Goal: Information Seeking & Learning: Learn about a topic

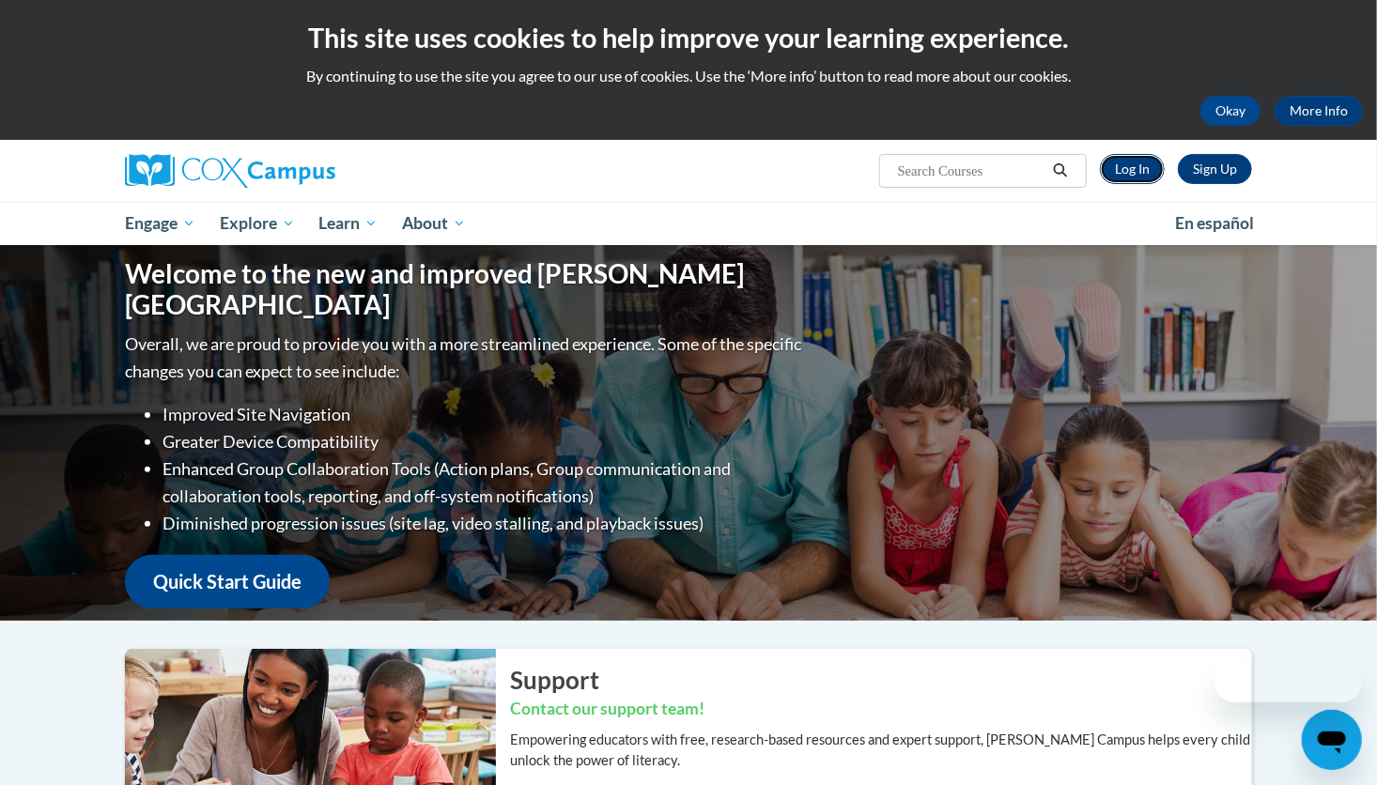
click at [1138, 183] on link "Log In" at bounding box center [1132, 169] width 65 height 30
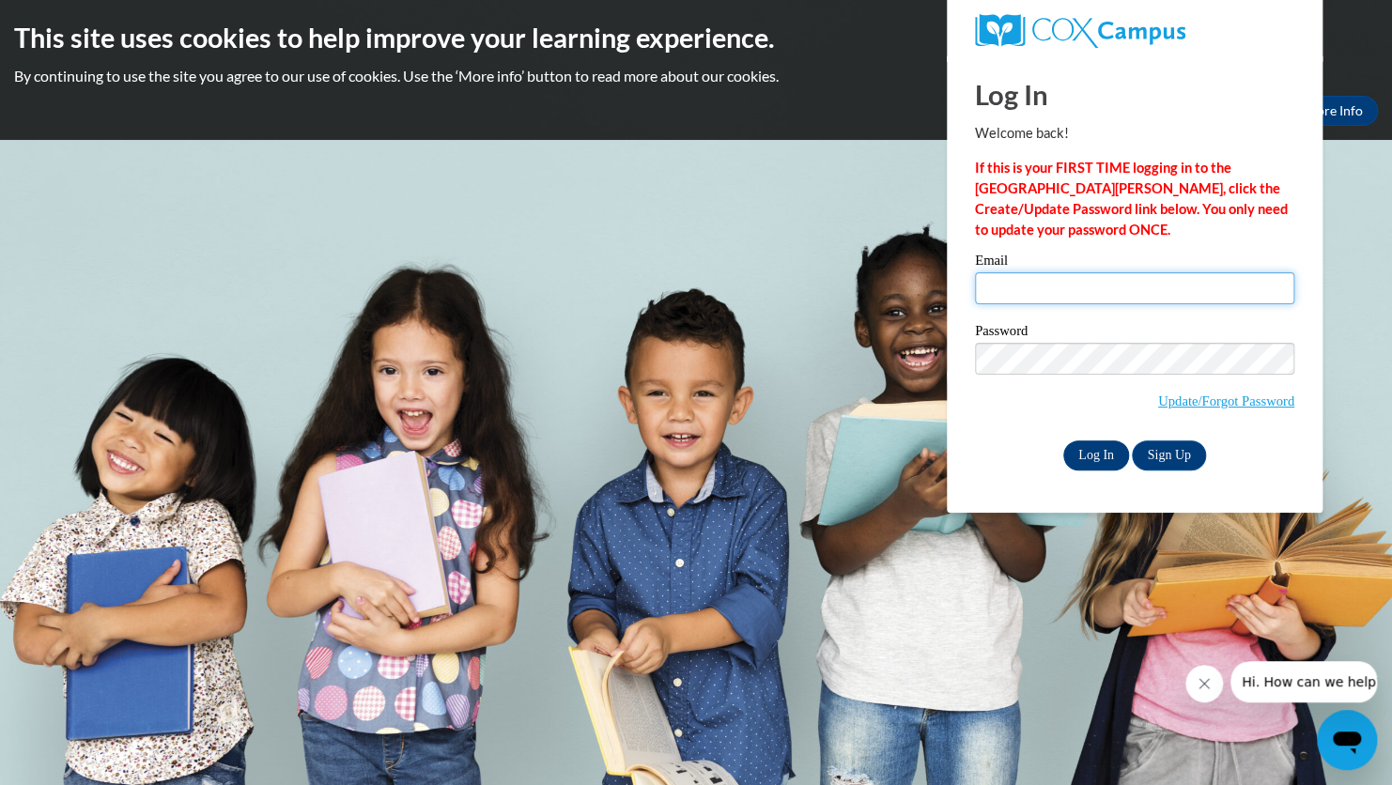
type input "[EMAIL_ADDRESS][PERSON_NAME][DOMAIN_NAME]"
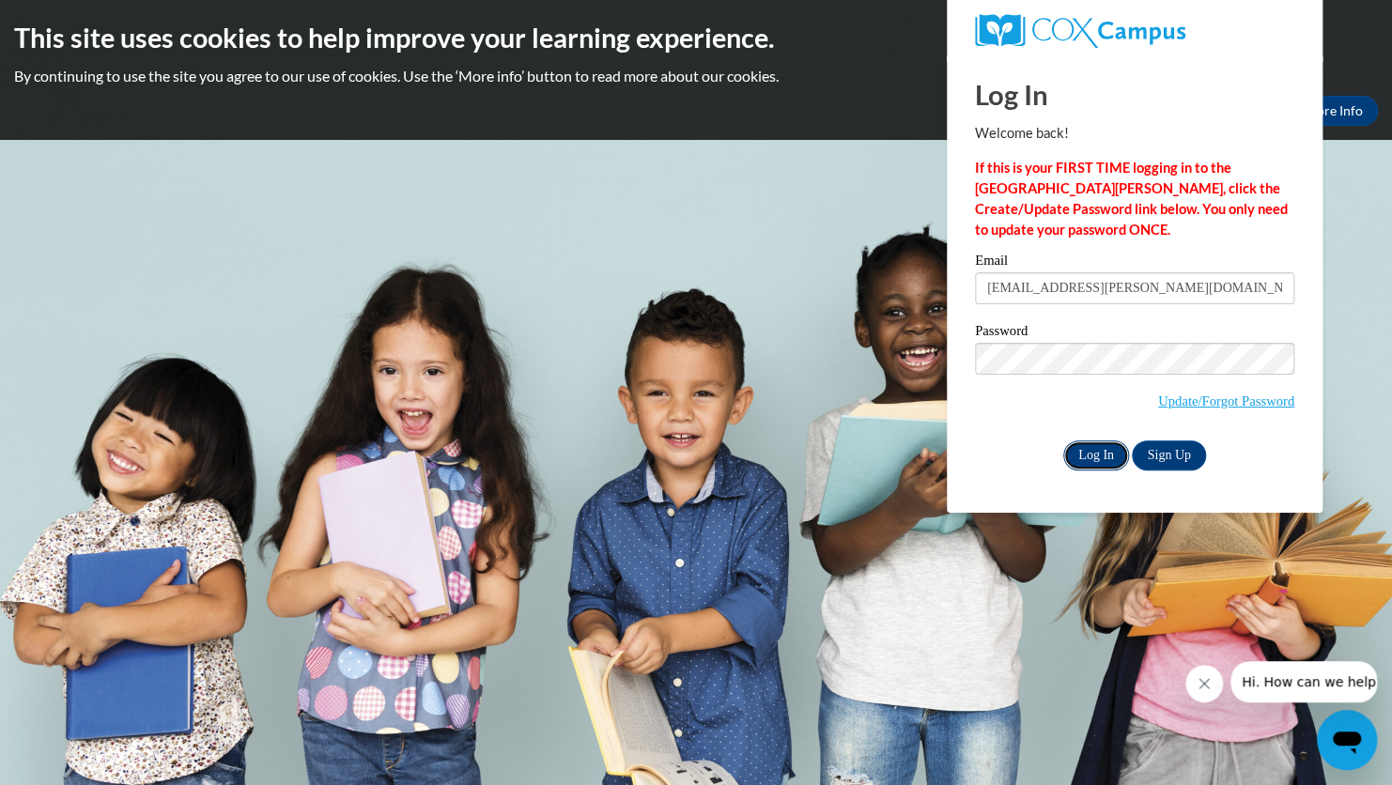
click at [1090, 455] on input "Log In" at bounding box center [1096, 455] width 66 height 30
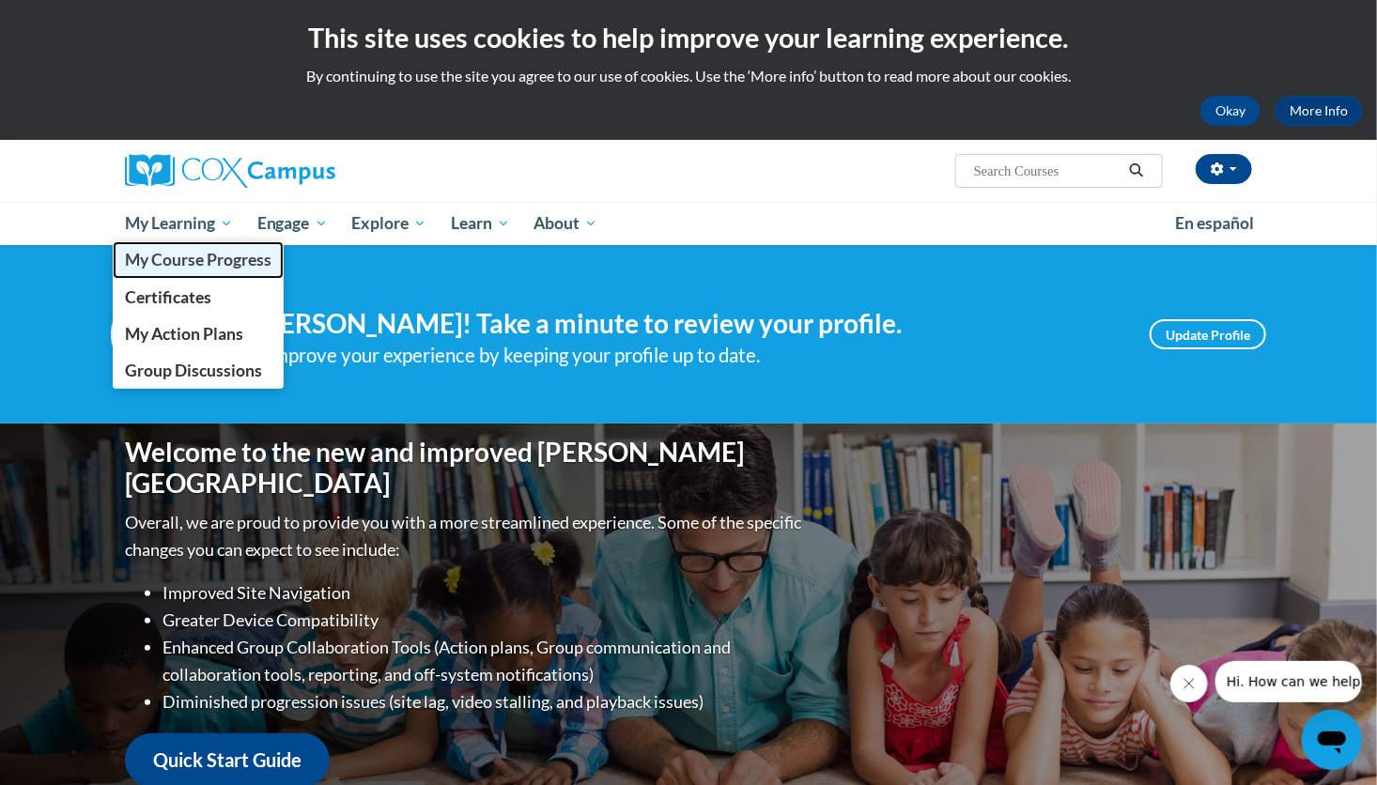
click at [215, 254] on span "My Course Progress" at bounding box center [198, 260] width 147 height 20
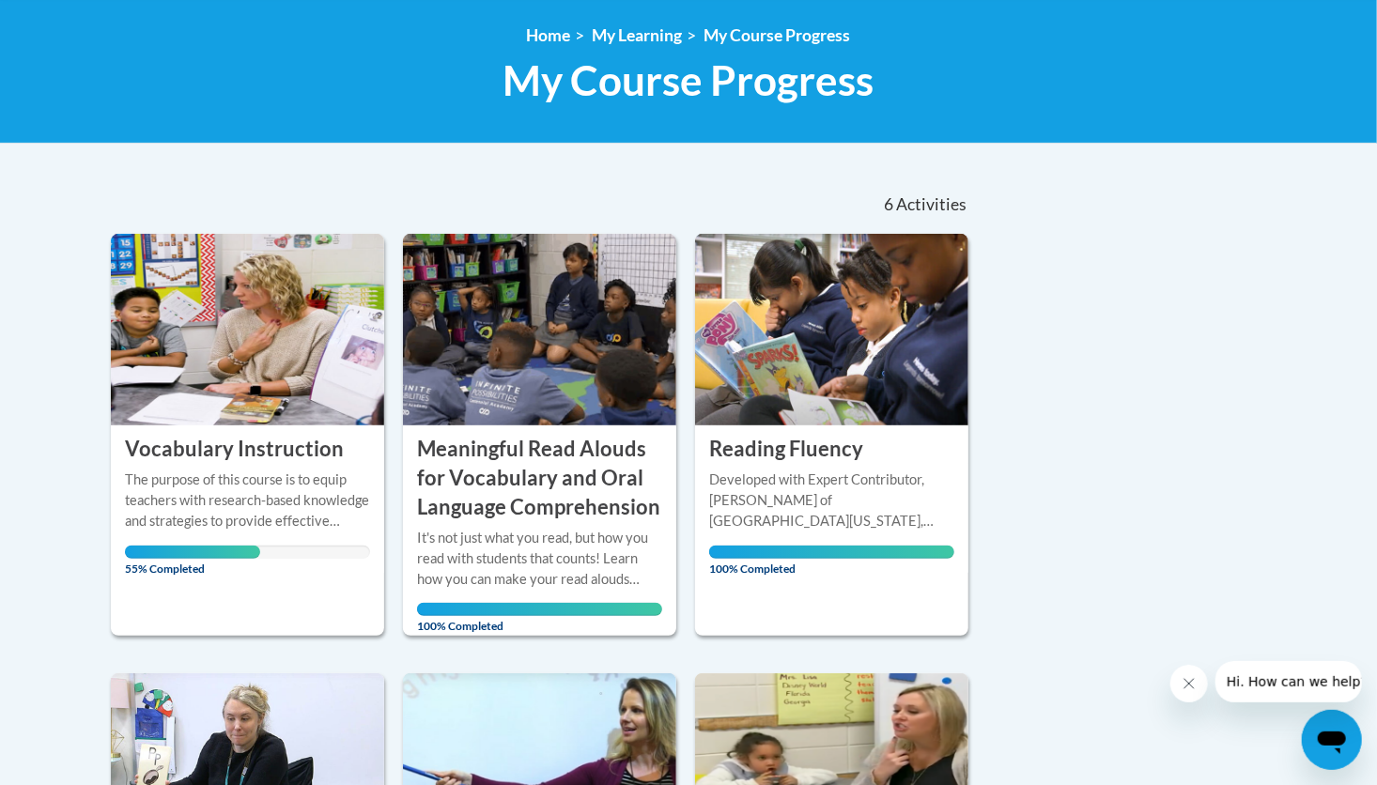
scroll to position [253, 0]
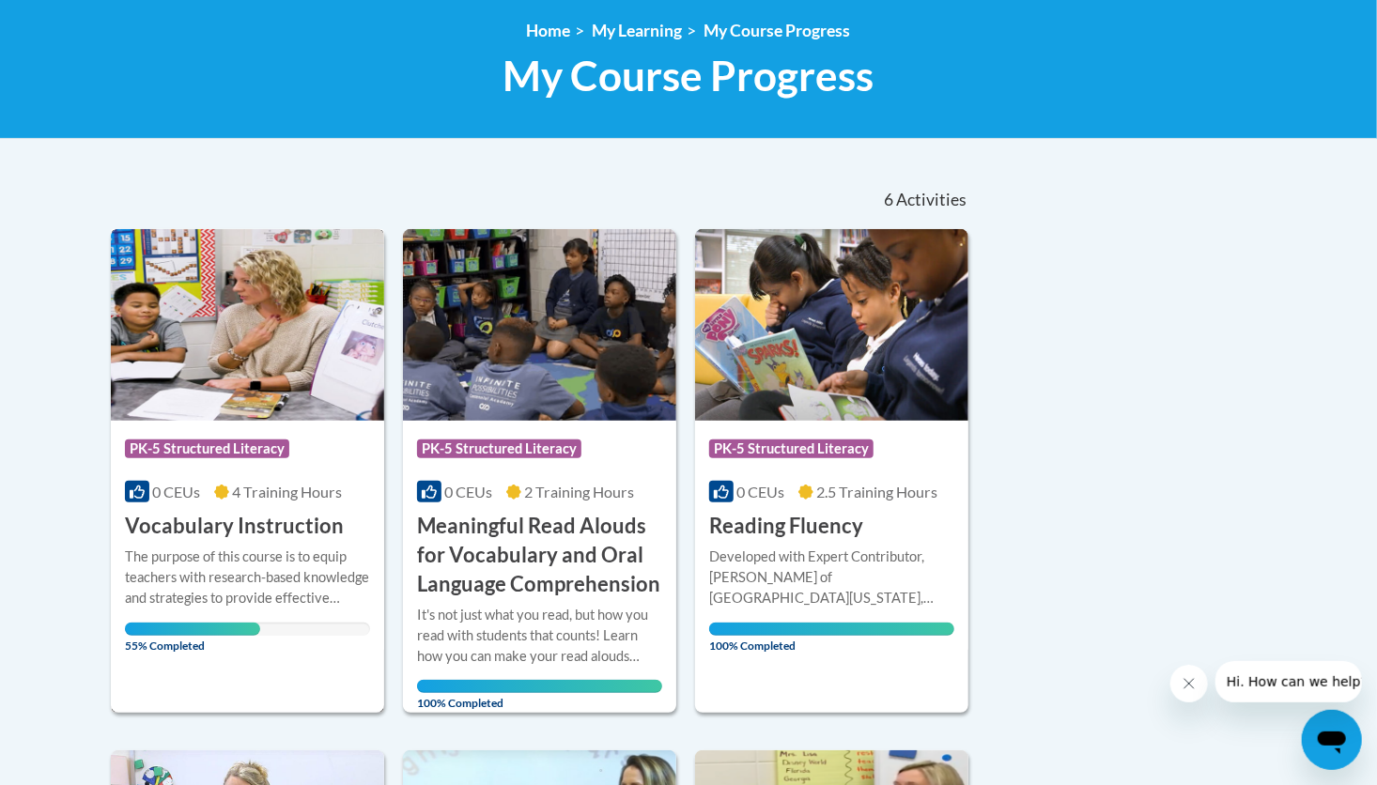
click at [193, 537] on h3 "Vocabulary Instruction" at bounding box center [234, 526] width 219 height 29
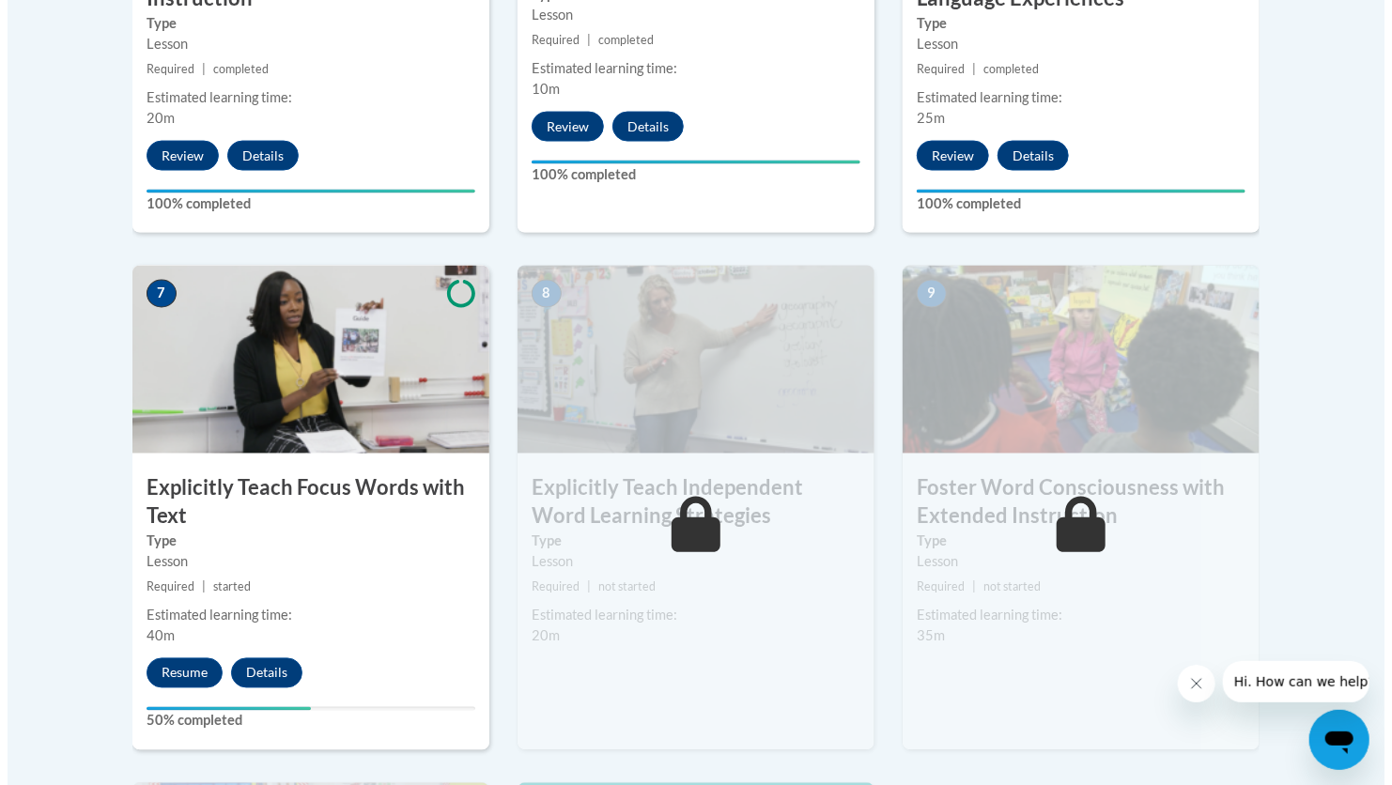
scroll to position [1424, 0]
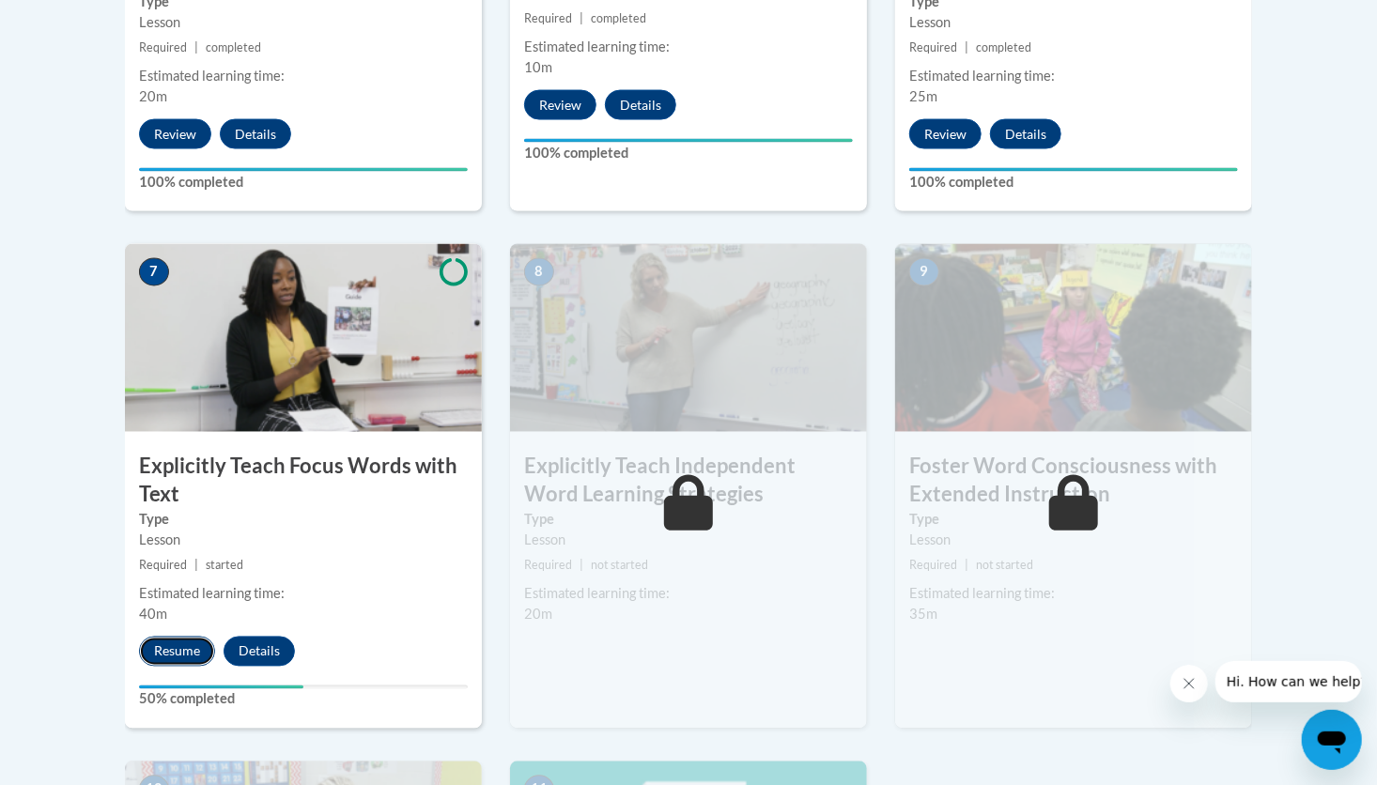
click at [175, 647] on button "Resume" at bounding box center [177, 652] width 76 height 30
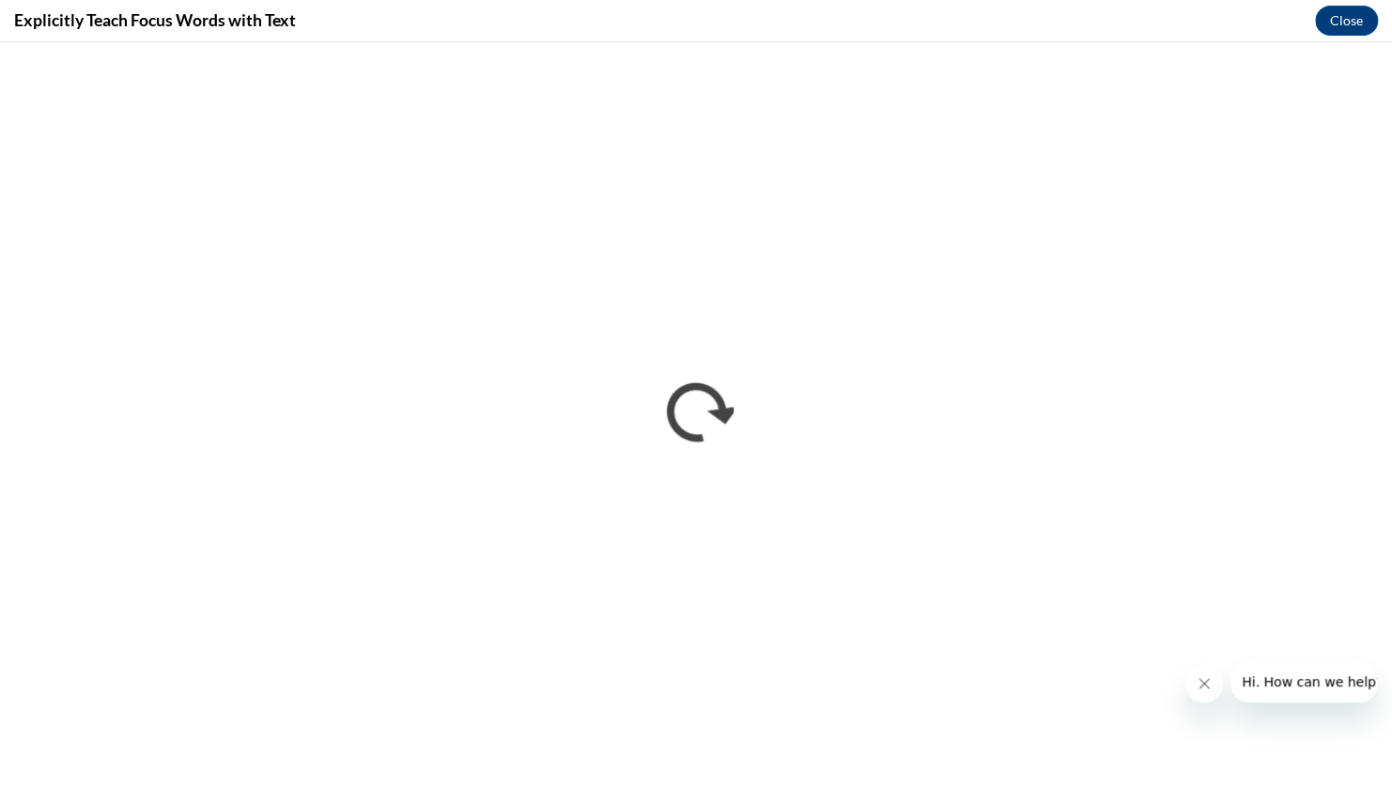
scroll to position [0, 0]
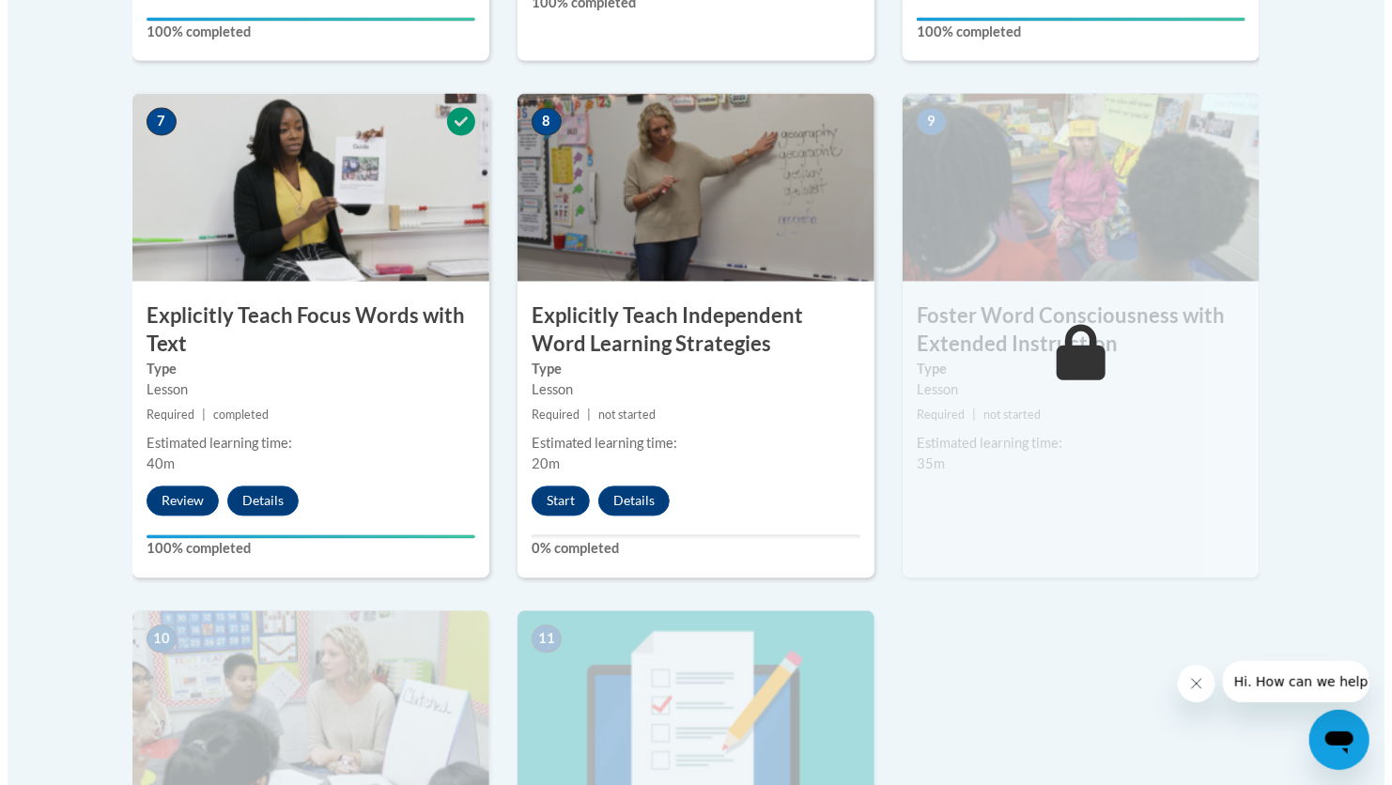
scroll to position [1571, 0]
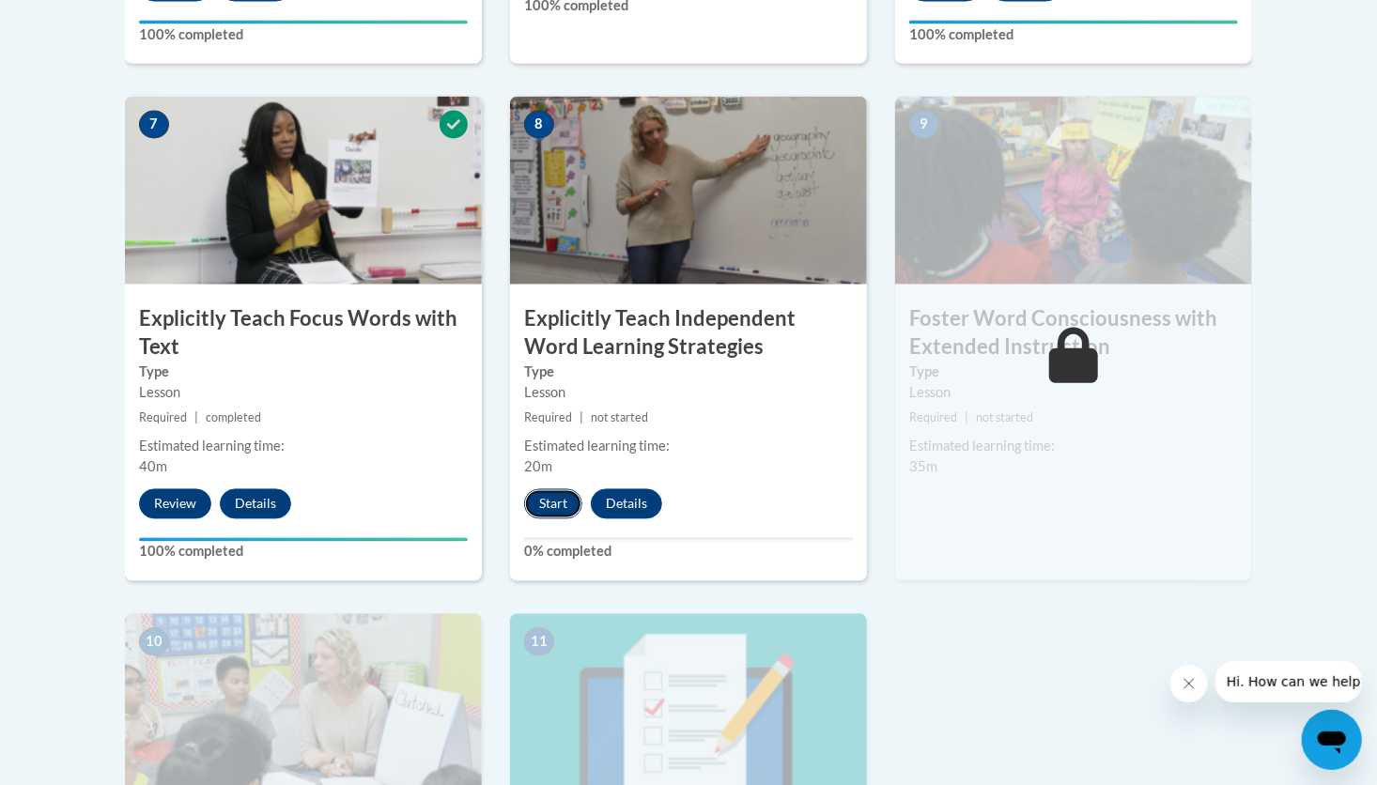
click at [558, 499] on button "Start" at bounding box center [553, 504] width 58 height 30
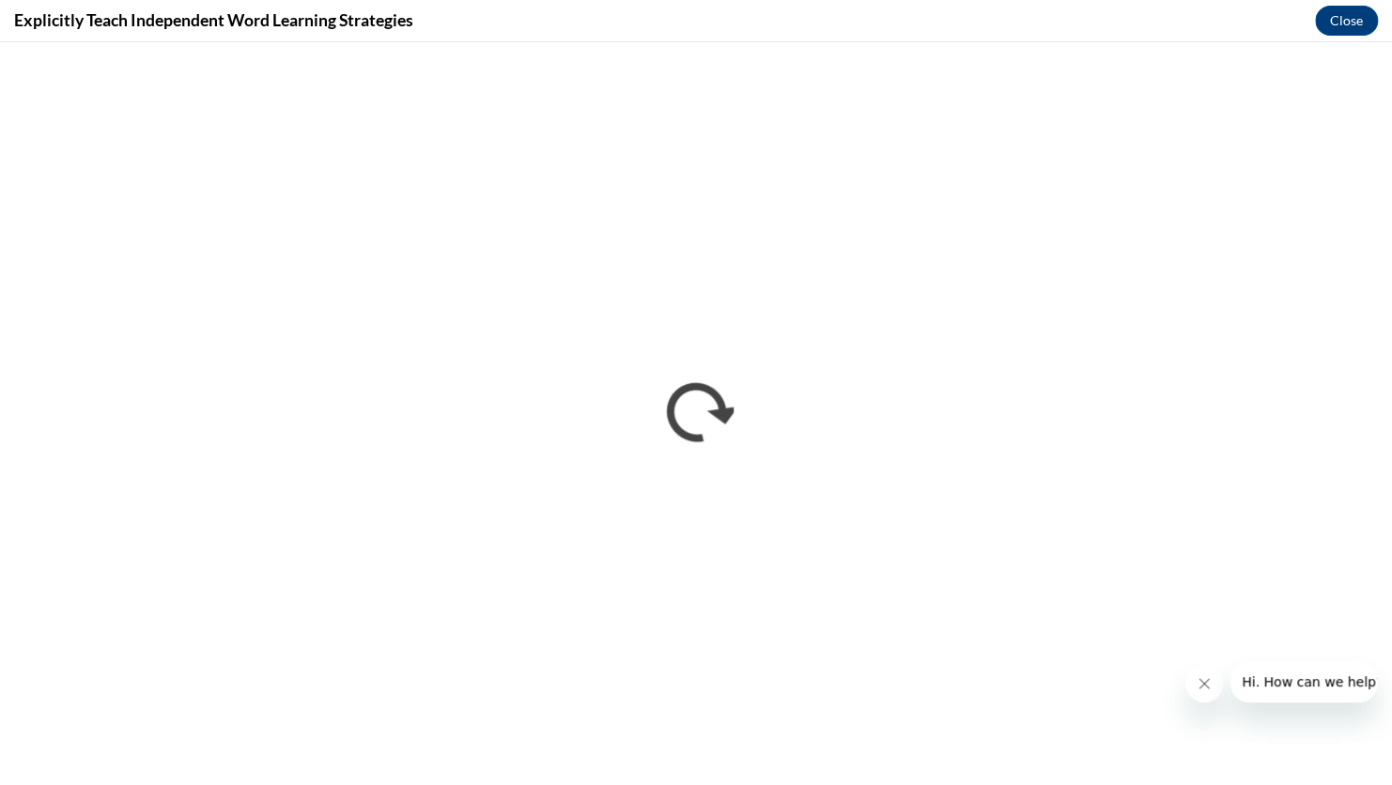
scroll to position [0, 0]
